Goal: Task Accomplishment & Management: Manage account settings

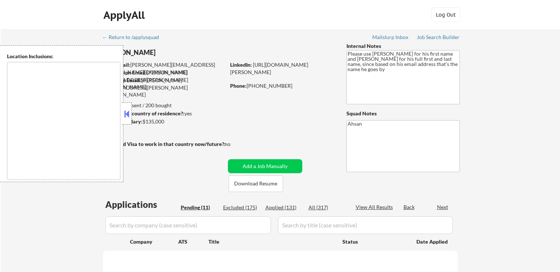
type textarea "[GEOGRAPHIC_DATA], MD [GEOGRAPHIC_DATA], [GEOGRAPHIC_DATA] [GEOGRAPHIC_DATA], […"
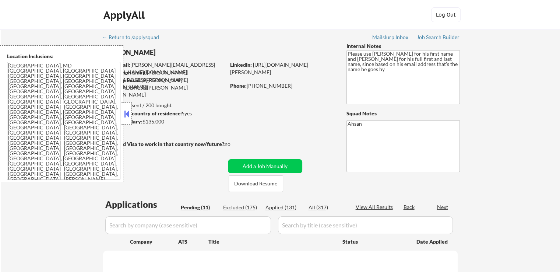
select select ""pending""
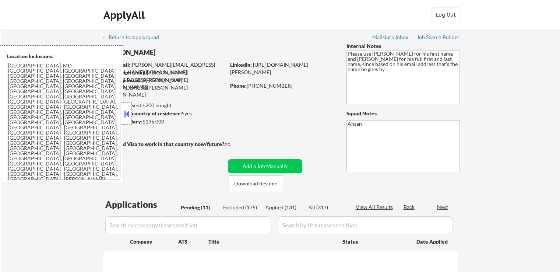
select select ""pending""
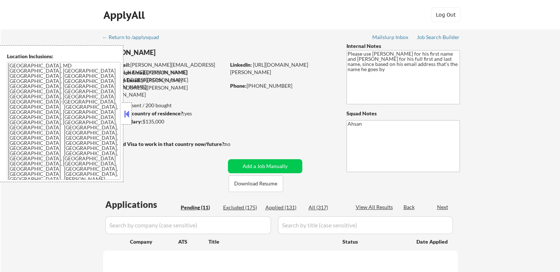
select select ""pending""
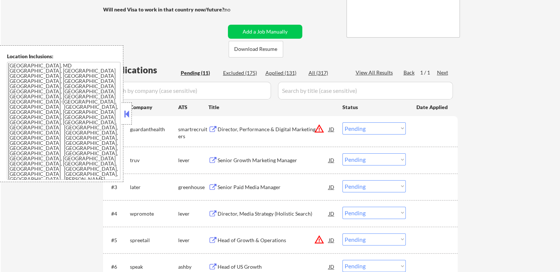
scroll to position [147, 0]
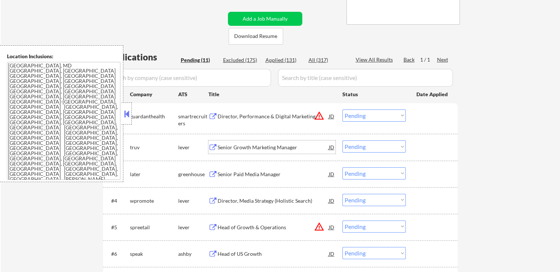
click at [225, 149] on div "Senior Growth Marketing Manager" at bounding box center [273, 147] width 111 height 7
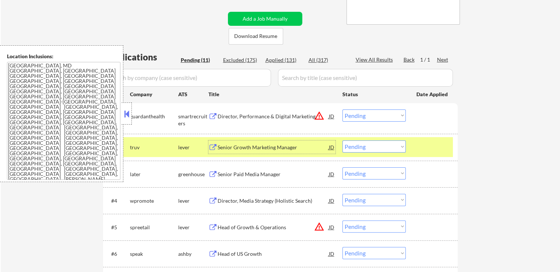
scroll to position [184, 0]
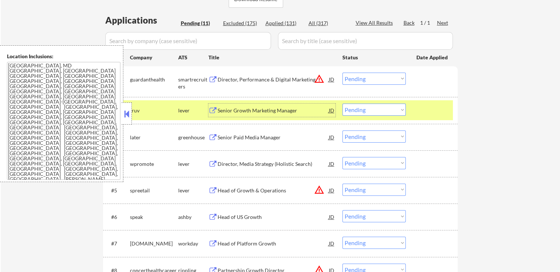
click at [252, 133] on div "Senior Paid Media Manager" at bounding box center [273, 136] width 111 height 13
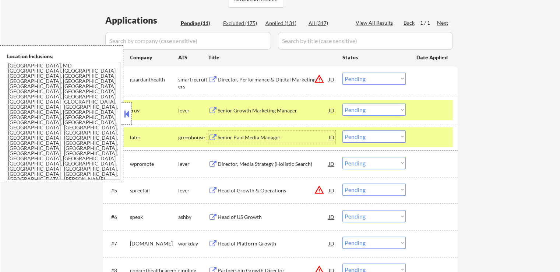
scroll to position [221, 0]
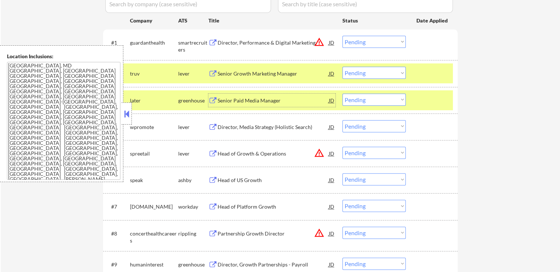
click at [374, 73] on select "Choose an option... Pending Applied Excluded (Questions) Excluded (Expired) Exc…" at bounding box center [374, 73] width 63 height 12
click at [343, 67] on select "Choose an option... Pending Applied Excluded (Questions) Excluded (Expired) Exc…" at bounding box center [374, 73] width 63 height 12
click at [237, 44] on div "Director, Performance & Digital Marketing" at bounding box center [273, 42] width 111 height 7
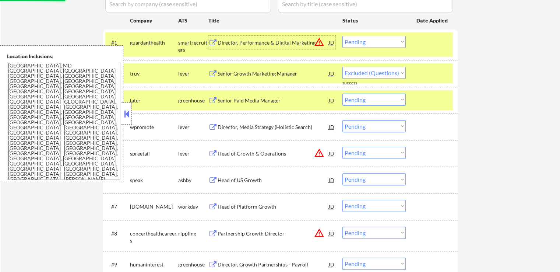
select select ""pending""
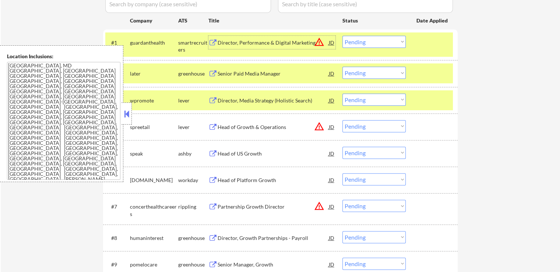
click at [366, 41] on select "Choose an option... Pending Applied Excluded (Questions) Excluded (Expired) Exc…" at bounding box center [374, 42] width 63 height 12
select select ""excluded__location_""
click at [343, 36] on select "Choose an option... Pending Applied Excluded (Questions) Excluded (Expired) Exc…" at bounding box center [374, 42] width 63 height 12
click at [374, 76] on select "Choose an option... Pending Applied Excluded (Questions) Excluded (Expired) Exc…" at bounding box center [374, 73] width 63 height 12
select select ""excluded""
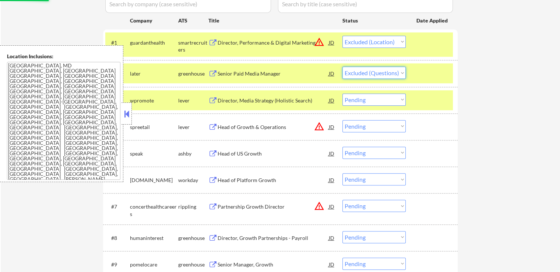
click at [343, 67] on select "Choose an option... Pending Applied Excluded (Questions) Excluded (Expired) Exc…" at bounding box center [374, 73] width 63 height 12
click at [243, 99] on div "Director, Media Strategy (Holistic Search)" at bounding box center [273, 100] width 111 height 7
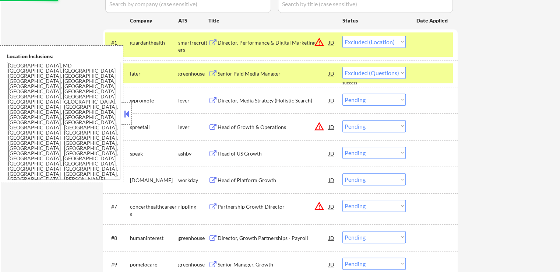
select select ""pending""
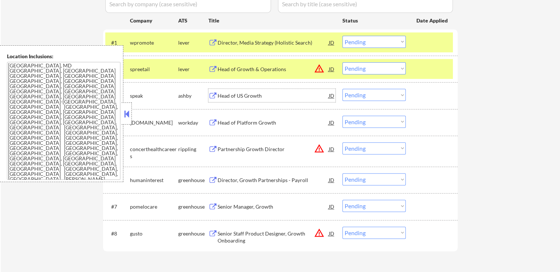
click at [247, 70] on div "Head of Growth & Operations" at bounding box center [273, 69] width 111 height 7
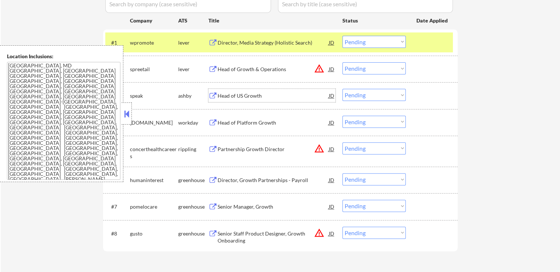
click at [241, 96] on div "Head of US Growth" at bounding box center [273, 95] width 111 height 7
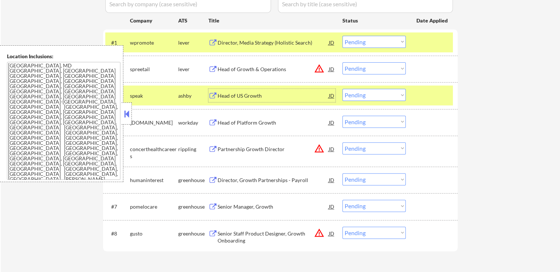
click at [372, 34] on div "#1 wpromote lever Director, Media Strategy (Holistic Search) JD warning_amber C…" at bounding box center [279, 42] width 348 height 20
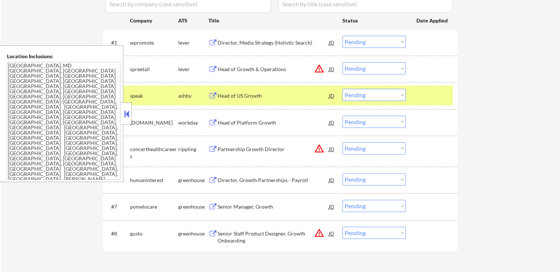
drag, startPoint x: 374, startPoint y: 41, endPoint x: 374, endPoint y: 46, distance: 5.6
click at [374, 41] on select "Choose an option... Pending Applied Excluded (Questions) Excluded (Expired) Exc…" at bounding box center [374, 42] width 63 height 12
select select ""applied""
click at [343, 36] on select "Choose an option... Pending Applied Excluded (Questions) Excluded (Expired) Exc…" at bounding box center [374, 42] width 63 height 12
click at [354, 68] on select "Choose an option... Pending Applied Excluded (Questions) Excluded (Expired) Exc…" at bounding box center [374, 68] width 63 height 12
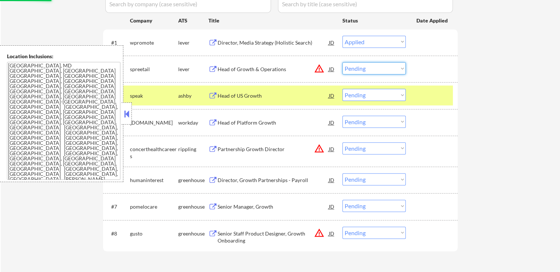
select select ""excluded""
click at [343, 62] on select "Choose an option... Pending Applied Excluded (Questions) Excluded (Expired) Exc…" at bounding box center [374, 68] width 63 height 12
click at [235, 95] on div "Head of US Growth" at bounding box center [273, 95] width 111 height 7
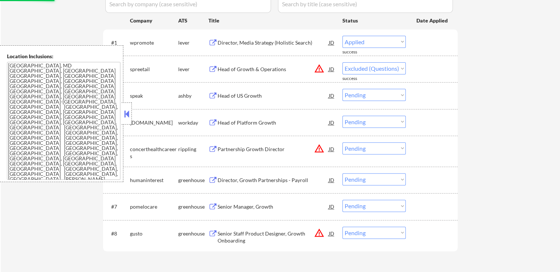
select select ""pending""
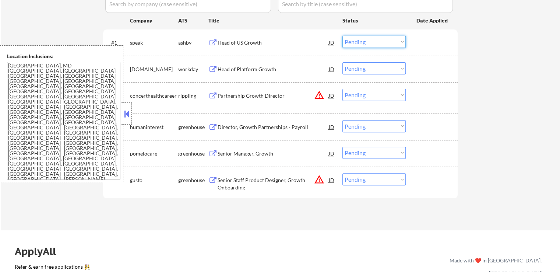
click at [379, 41] on select "Choose an option... Pending Applied Excluded (Questions) Excluded (Expired) Exc…" at bounding box center [374, 42] width 63 height 12
click at [343, 36] on select "Choose an option... Pending Applied Excluded (Questions) Excluded (Expired) Exc…" at bounding box center [374, 42] width 63 height 12
select select ""pending""
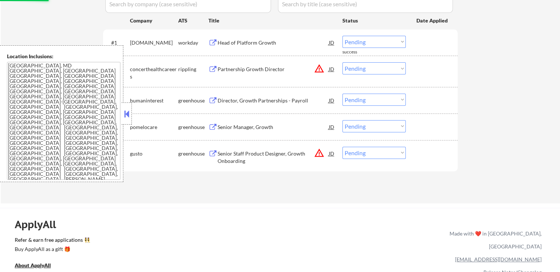
click at [238, 101] on div "Director, Growth Partnerships - Payroll" at bounding box center [273, 100] width 111 height 7
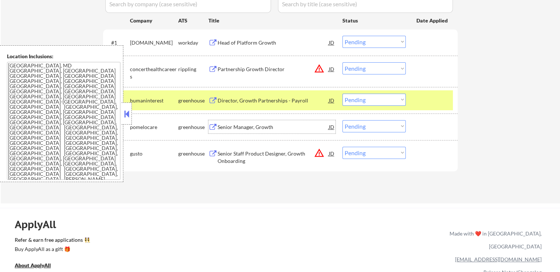
click at [228, 123] on div "Senior Manager, Growth" at bounding box center [273, 126] width 111 height 13
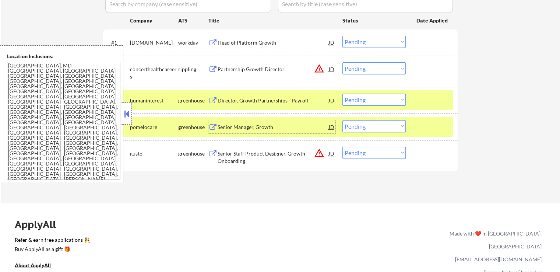
click at [257, 70] on div "Partnership Growth Director" at bounding box center [273, 69] width 111 height 7
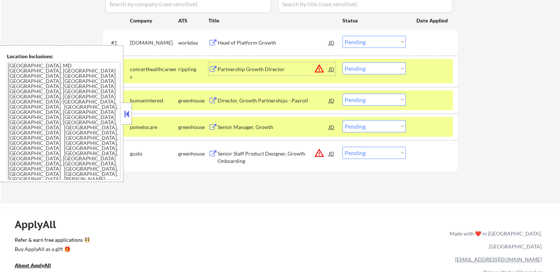
click at [359, 69] on select "Choose an option... Pending Applied Excluded (Questions) Excluded (Expired) Exc…" at bounding box center [374, 68] width 63 height 12
select select ""excluded__location_""
click at [343, 62] on select "Choose an option... Pending Applied Excluded (Questions) Excluded (Expired) Exc…" at bounding box center [374, 68] width 63 height 12
click at [371, 151] on select "Choose an option... Pending Applied Excluded (Questions) Excluded (Expired) Exc…" at bounding box center [374, 153] width 63 height 12
select select ""excluded__location_""
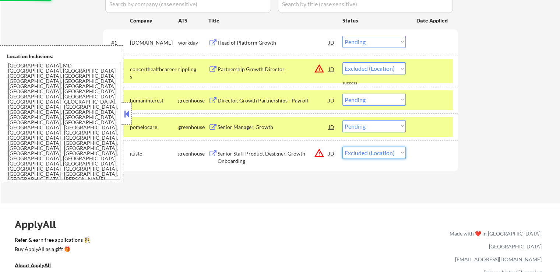
click at [343, 147] on select "Choose an option... Pending Applied Excluded (Questions) Excluded (Expired) Exc…" at bounding box center [374, 153] width 63 height 12
click at [361, 182] on div "Applications Pending (5) Excluded (180) Applied (132) All (317) View All Result…" at bounding box center [280, 83] width 355 height 212
select select ""pending""
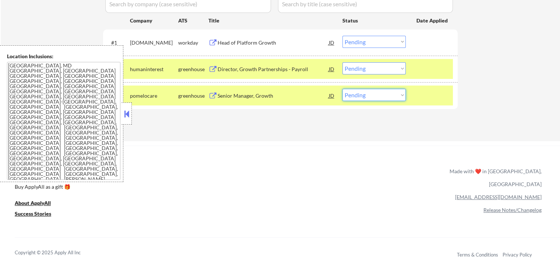
click at [368, 99] on select "Choose an option... Pending Applied Excluded (Questions) Excluded (Expired) Exc…" at bounding box center [374, 95] width 63 height 12
select select ""excluded""
click at [343, 89] on select "Choose an option... Pending Applied Excluded (Questions) Excluded (Expired) Exc…" at bounding box center [374, 95] width 63 height 12
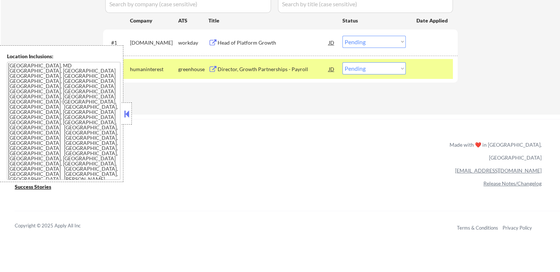
click at [259, 62] on div "Director, Growth Partnerships - Payroll" at bounding box center [273, 68] width 111 height 13
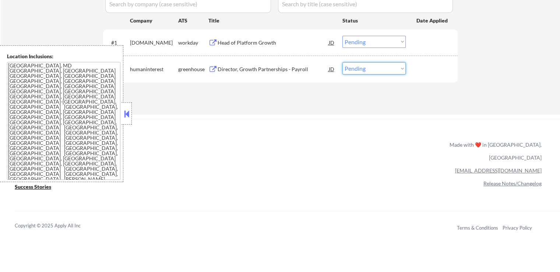
click at [367, 72] on select "Choose an option... Pending Applied Excluded (Questions) Excluded (Expired) Exc…" at bounding box center [374, 68] width 63 height 12
select select ""applied""
click at [343, 62] on select "Choose an option... Pending Applied Excluded (Questions) Excluded (Expired) Exc…" at bounding box center [374, 68] width 63 height 12
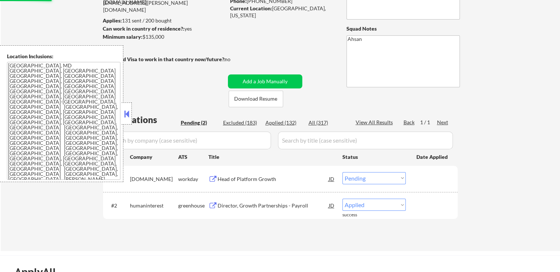
scroll to position [74, 0]
